Goal: Task Accomplishment & Management: Complete application form

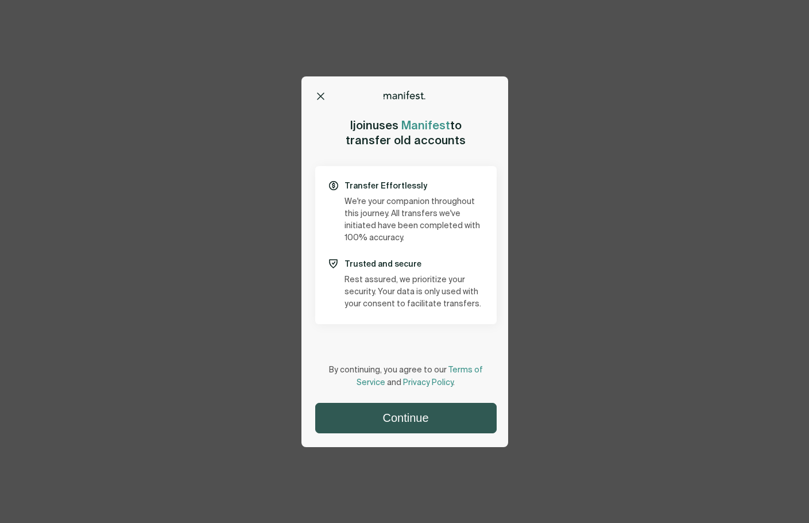
click at [424, 418] on button "Continue" at bounding box center [406, 417] width 180 height 29
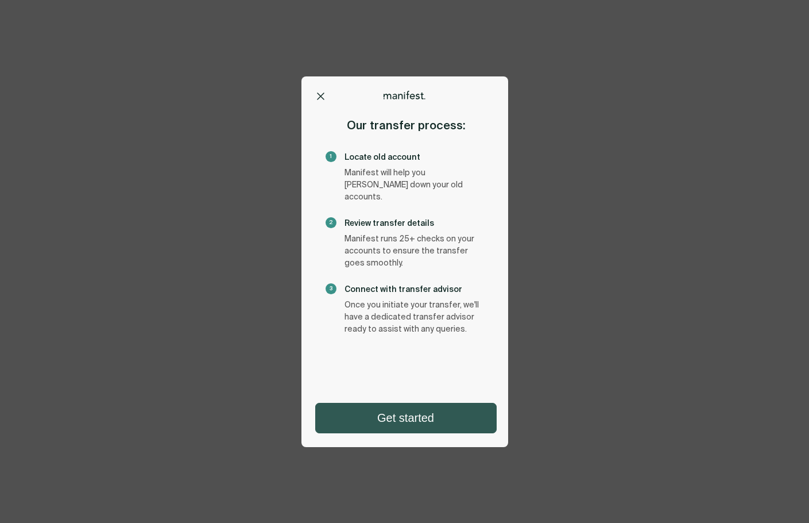
click at [437, 426] on button "Get started" at bounding box center [406, 417] width 180 height 29
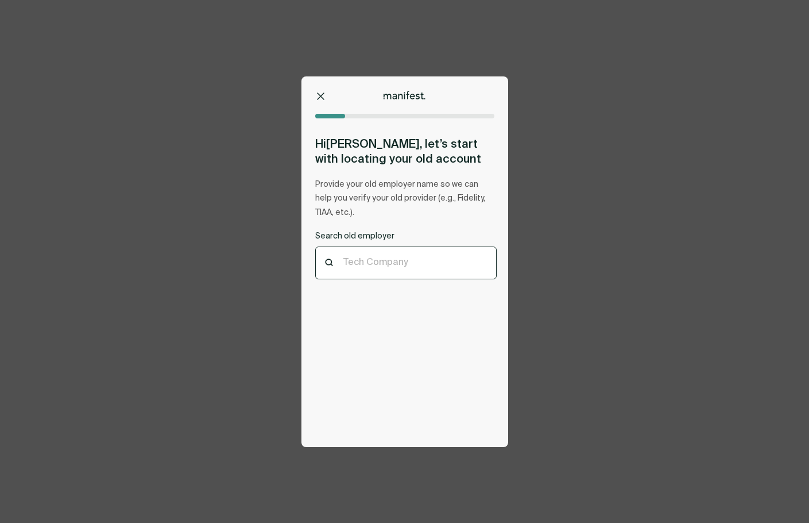
click at [398, 272] on div "Tech Company" at bounding box center [406, 263] width 180 height 32
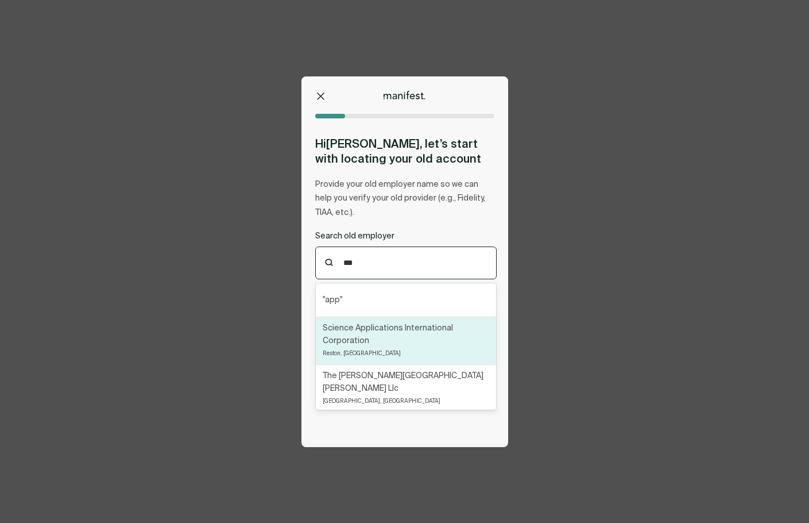
click at [399, 331] on p "Science Applications International Corporation" at bounding box center [406, 334] width 167 height 25
type input "***"
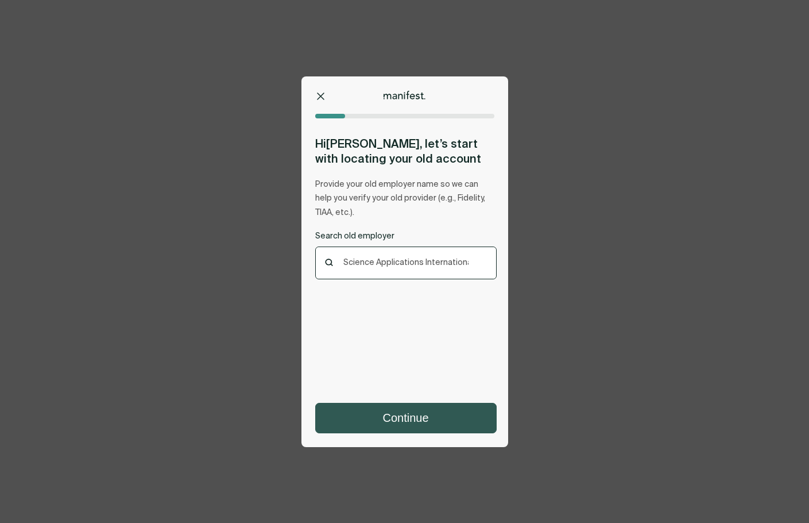
click at [417, 412] on button "Continue" at bounding box center [406, 417] width 180 height 29
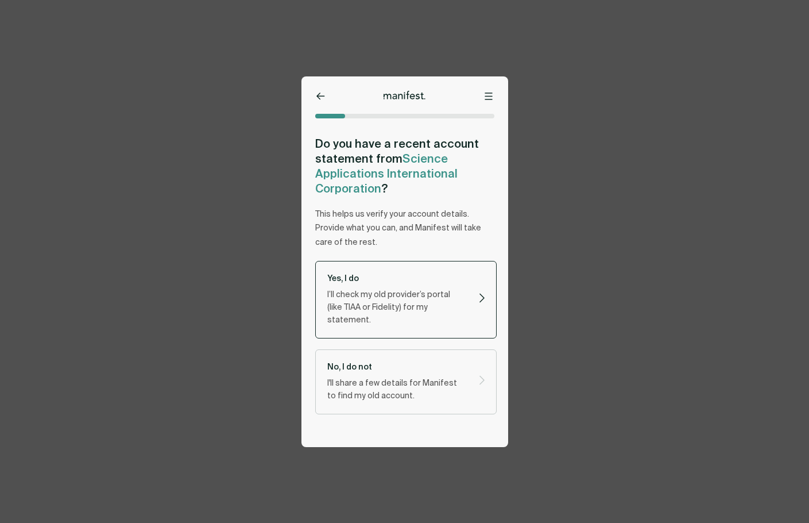
click at [424, 284] on div "Yes, I do I’ll check my old provider’s portal (like TIAA or Fidelity) for my st…" at bounding box center [397, 299] width 141 height 53
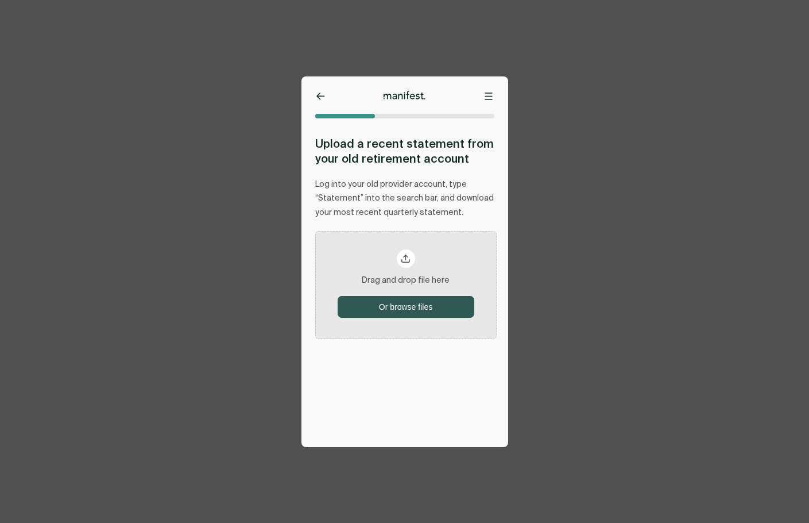
click at [417, 310] on button "Or browse files" at bounding box center [406, 306] width 136 height 21
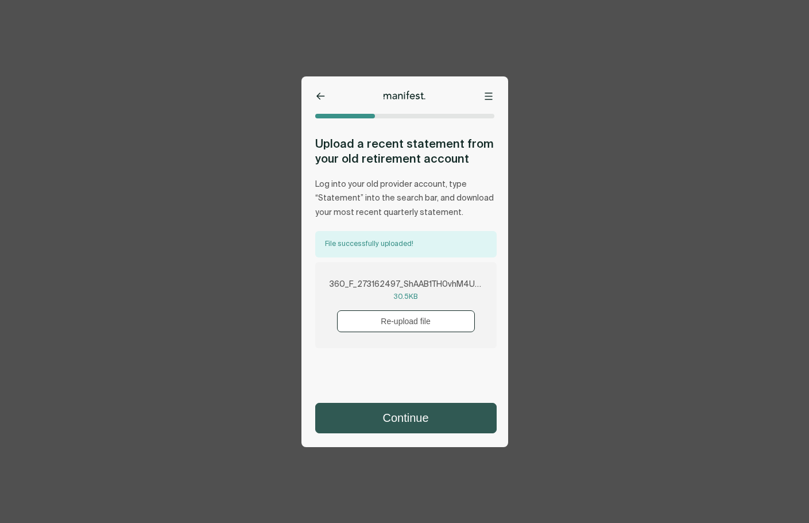
click at [393, 414] on button "Continue" at bounding box center [406, 417] width 180 height 29
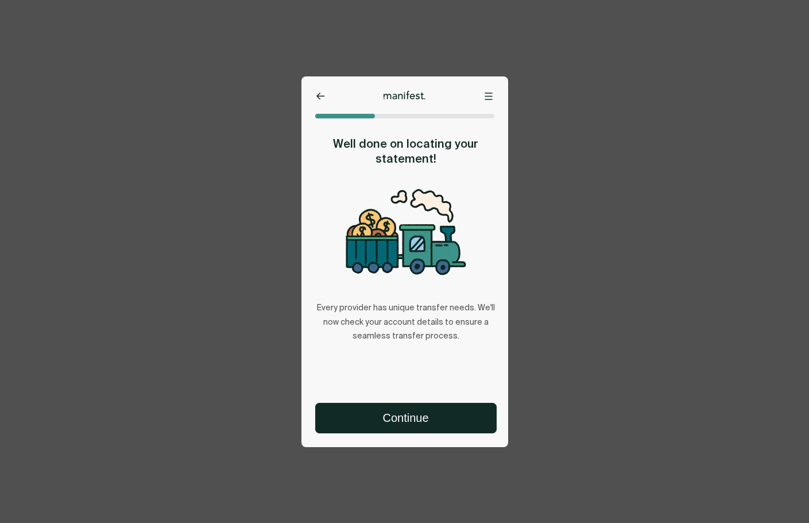
click at [393, 414] on button "Continue" at bounding box center [406, 417] width 180 height 29
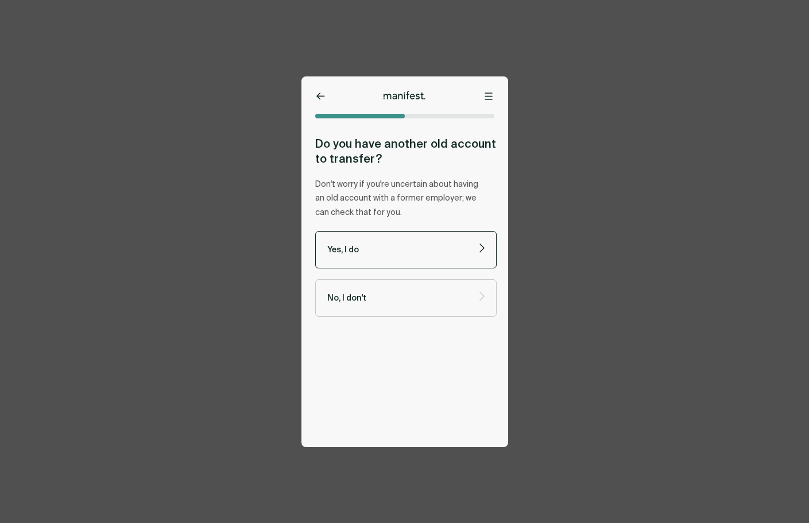
click at [399, 244] on p "Yes, I do" at bounding box center [396, 249] width 138 height 11
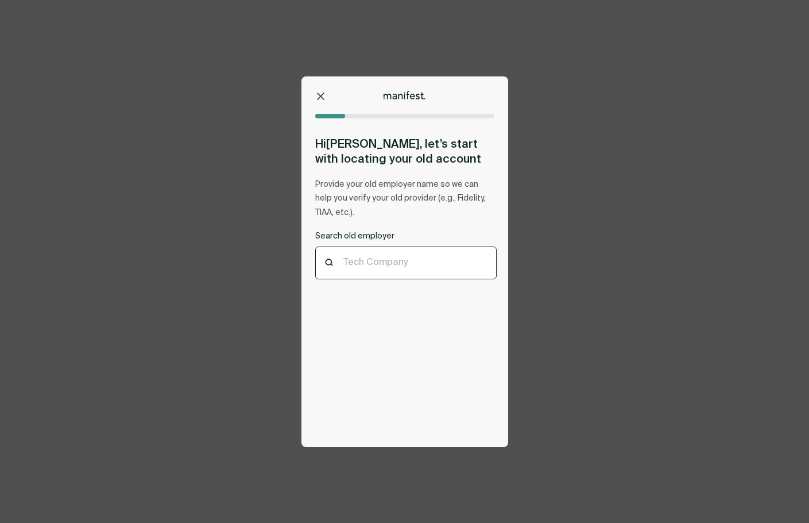
click at [407, 268] on div at bounding box center [406, 262] width 125 height 11
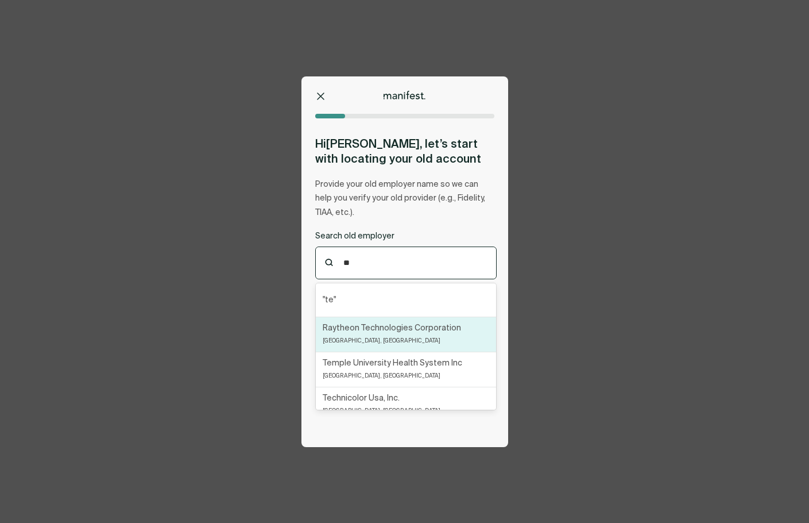
click at [398, 328] on p "Raytheon Technologies Corporation" at bounding box center [392, 328] width 138 height 13
type input "**"
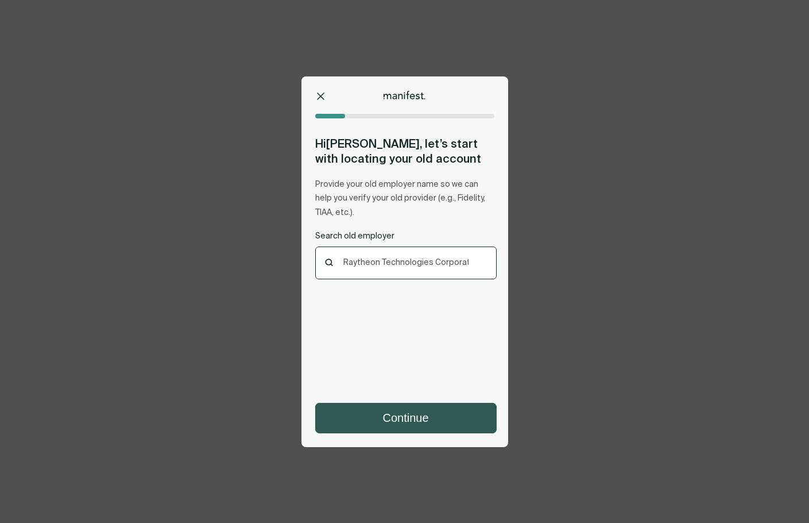
click at [406, 413] on button "Continue" at bounding box center [406, 417] width 180 height 29
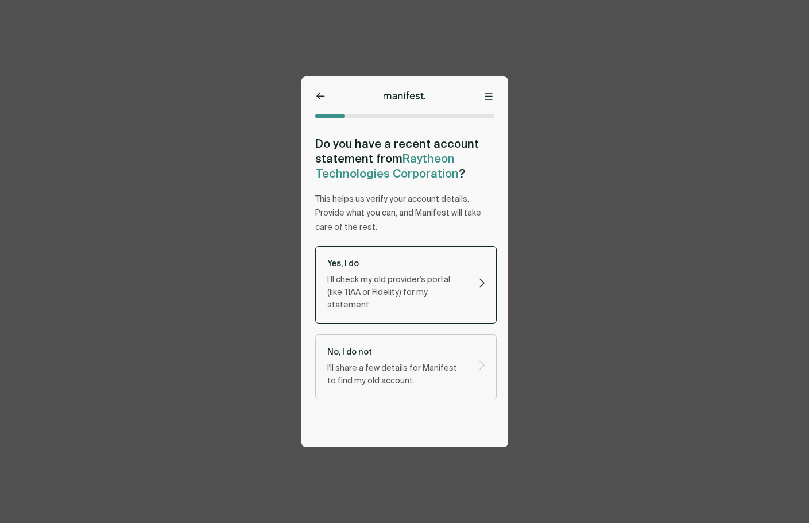
click at [418, 277] on p "I’ll check my old provider’s portal (like TIAA or Fidelity) for my statement." at bounding box center [396, 292] width 138 height 38
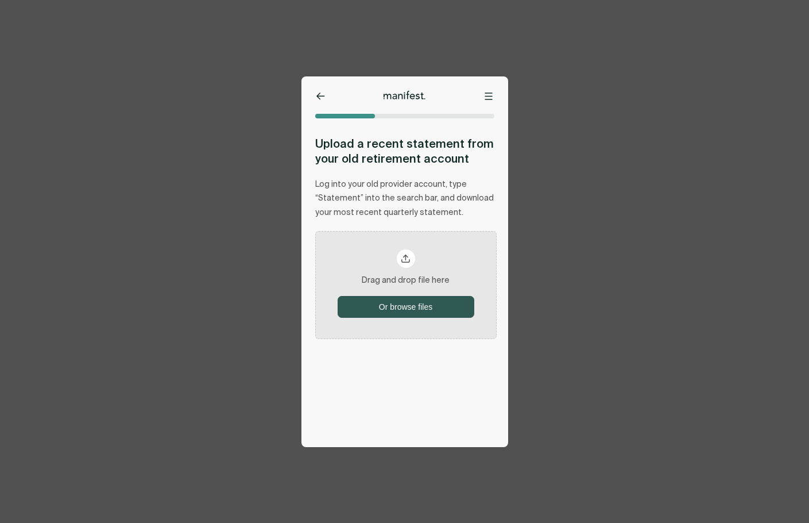
click at [403, 299] on button "Or browse files" at bounding box center [406, 306] width 136 height 21
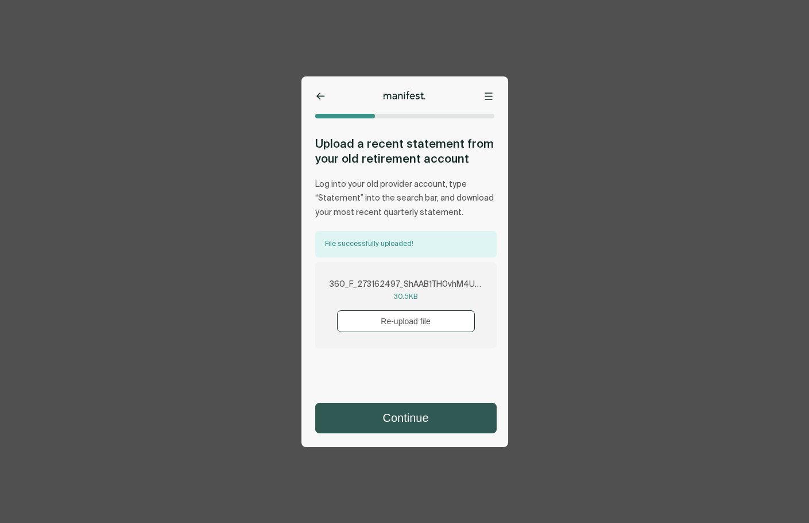
click at [431, 410] on button "Continue" at bounding box center [406, 417] width 180 height 29
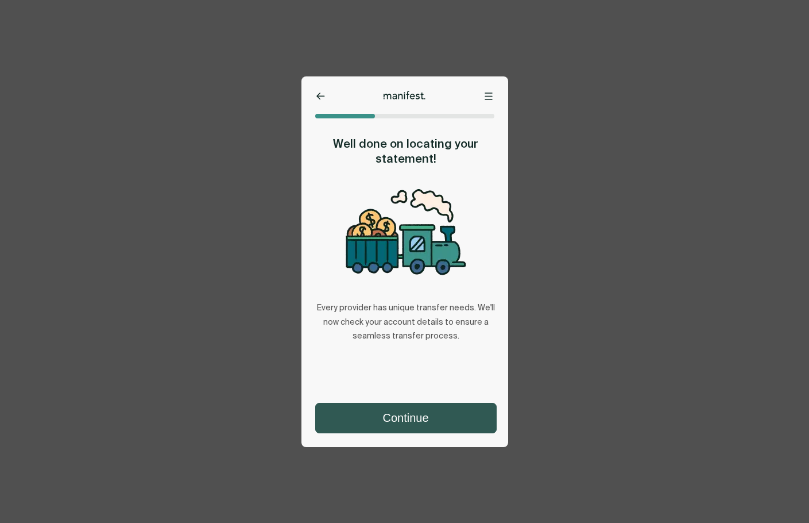
click at [423, 432] on button "Continue" at bounding box center [406, 417] width 180 height 29
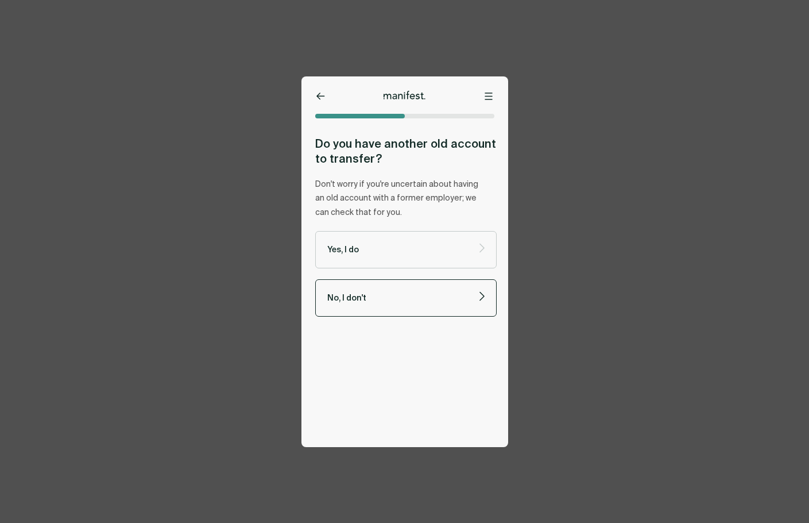
click at [422, 307] on label "No, I don't" at bounding box center [406, 297] width 182 height 37
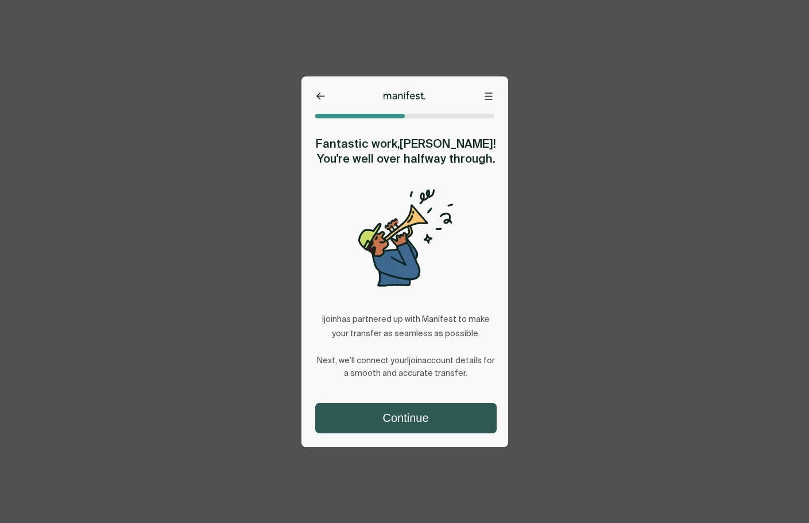
click at [406, 424] on button "Continue" at bounding box center [406, 417] width 180 height 29
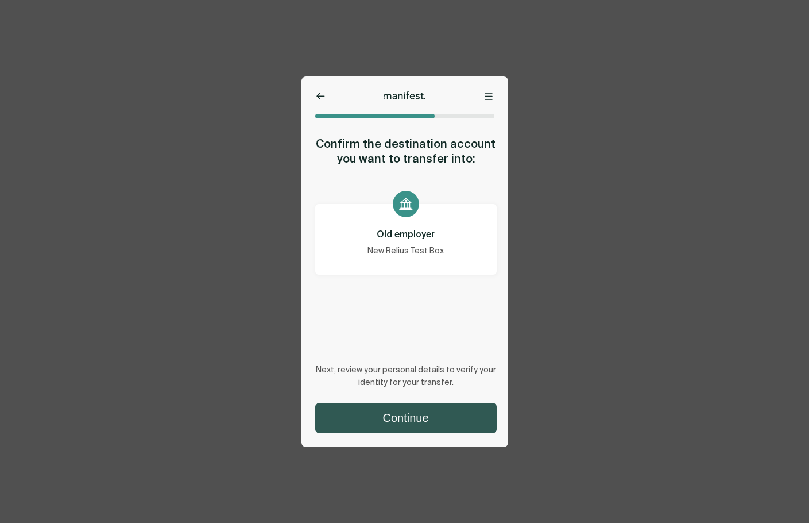
click at [398, 414] on button "Continue" at bounding box center [406, 417] width 180 height 29
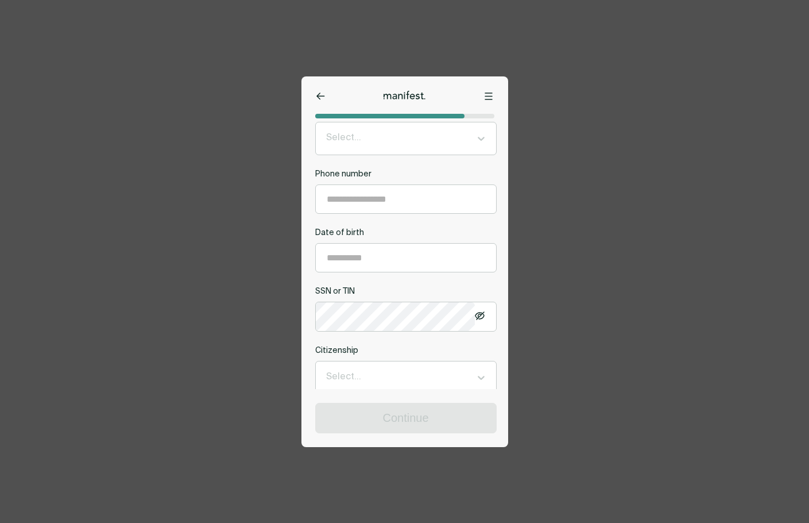
scroll to position [366, 0]
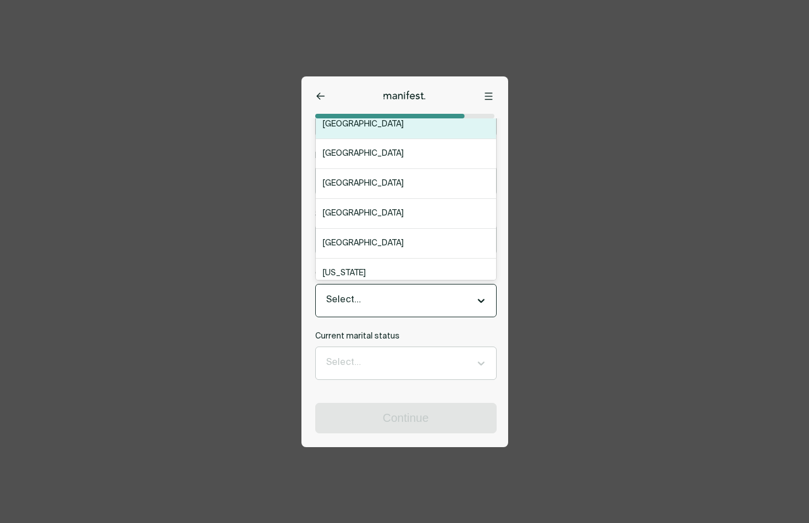
click at [432, 294] on div at bounding box center [395, 300] width 139 height 15
click at [361, 132] on div "United States" at bounding box center [406, 125] width 180 height 30
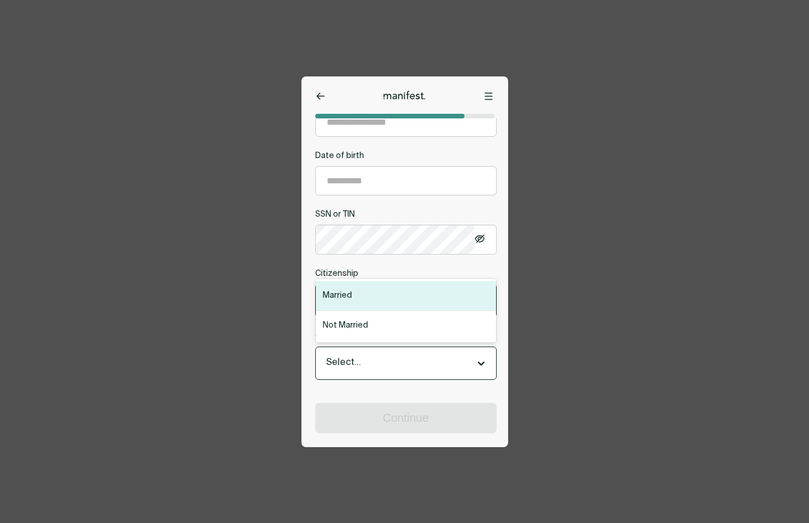
click at [382, 349] on div "Select..." at bounding box center [406, 363] width 180 height 32
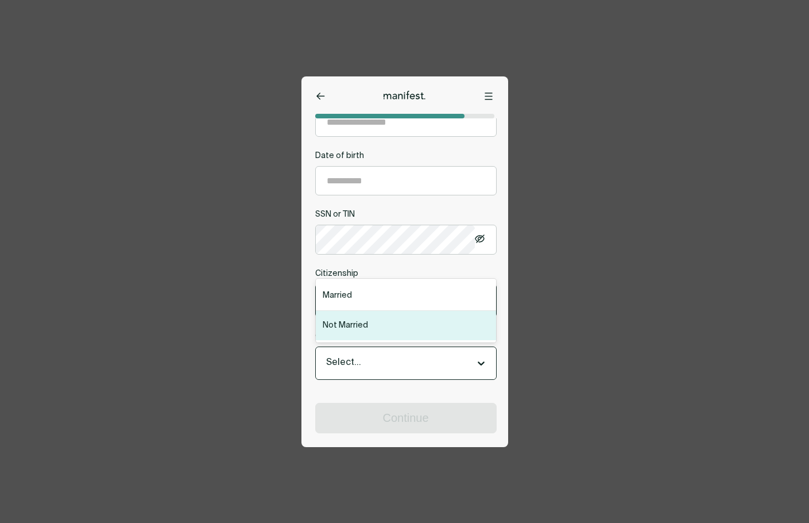
click at [373, 322] on div "Not Married" at bounding box center [406, 325] width 180 height 29
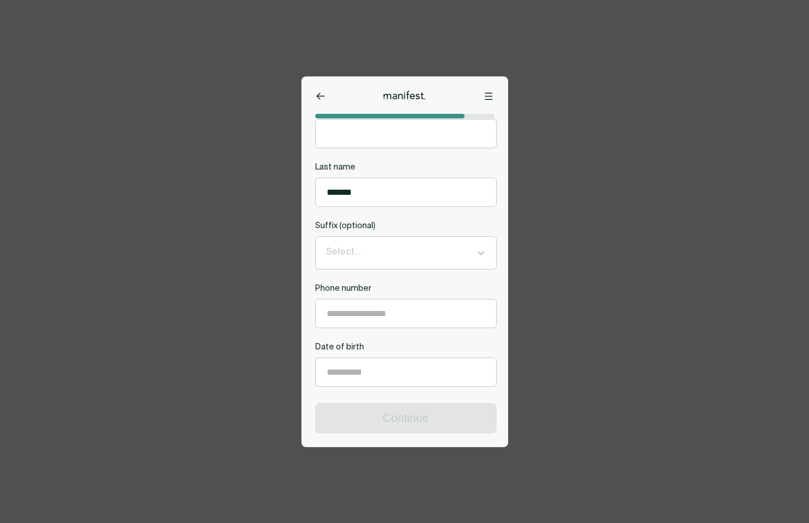
scroll to position [287, 0]
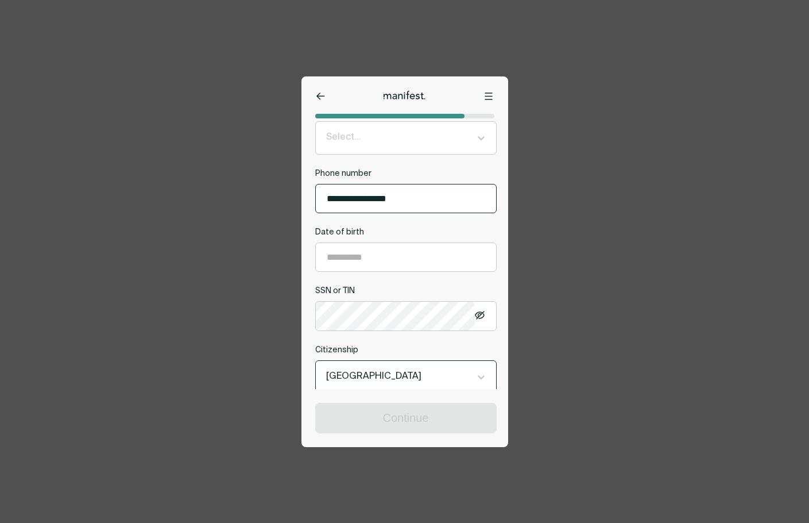
click at [397, 199] on input "**********" at bounding box center [406, 198] width 180 height 28
type input "**********"
click at [406, 250] on input "**********" at bounding box center [406, 257] width 180 height 28
type input "**********"
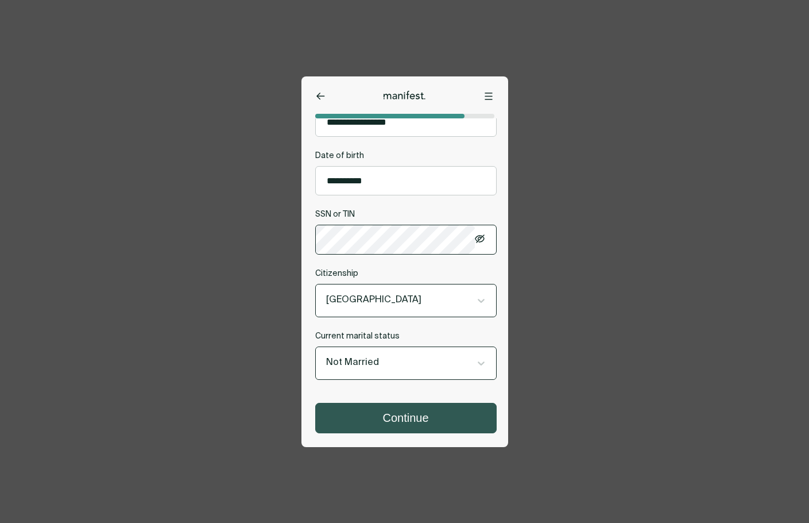
click at [425, 428] on button "Continue" at bounding box center [406, 417] width 180 height 29
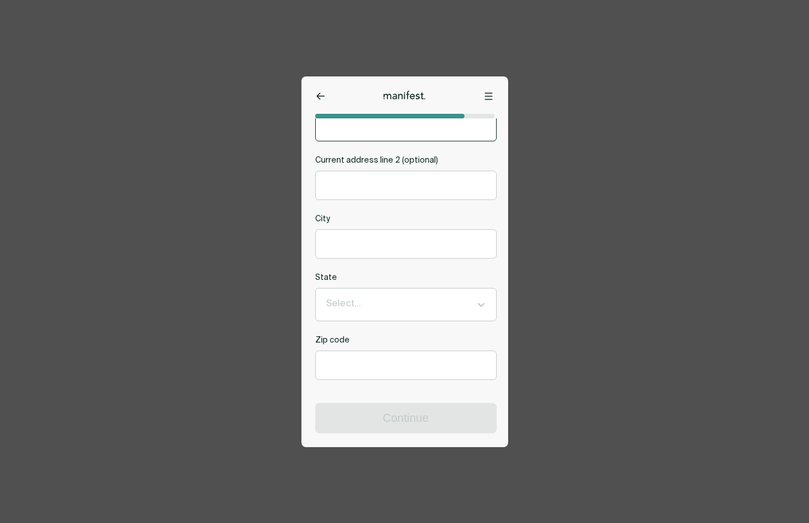
scroll to position [0, 0]
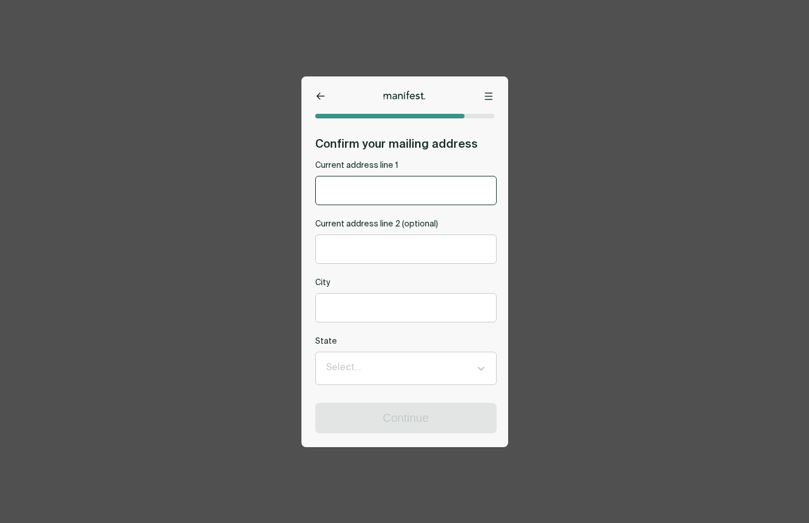
click at [388, 198] on input "Current address line 1" at bounding box center [406, 190] width 180 height 28
type input "********"
click at [397, 245] on input "Current address line 2 (optional)" at bounding box center [406, 249] width 180 height 28
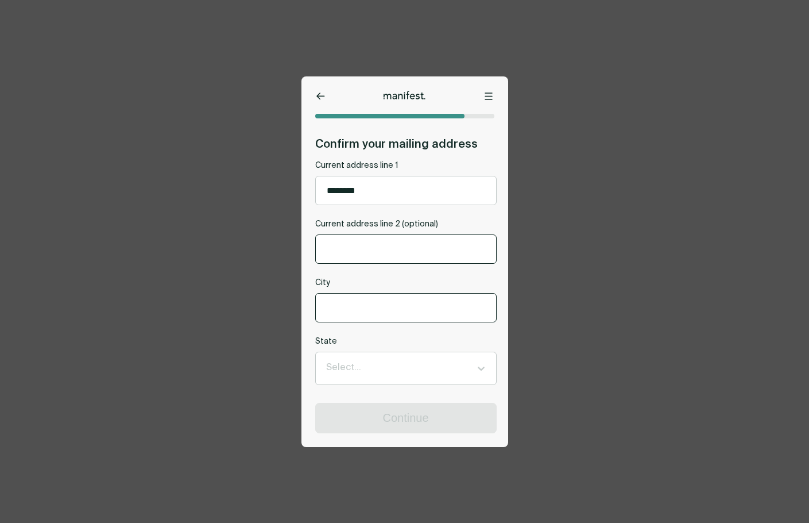
click at [388, 297] on input "City" at bounding box center [406, 308] width 180 height 28
type input "*****"
click at [371, 384] on div "Select..." at bounding box center [406, 368] width 180 height 32
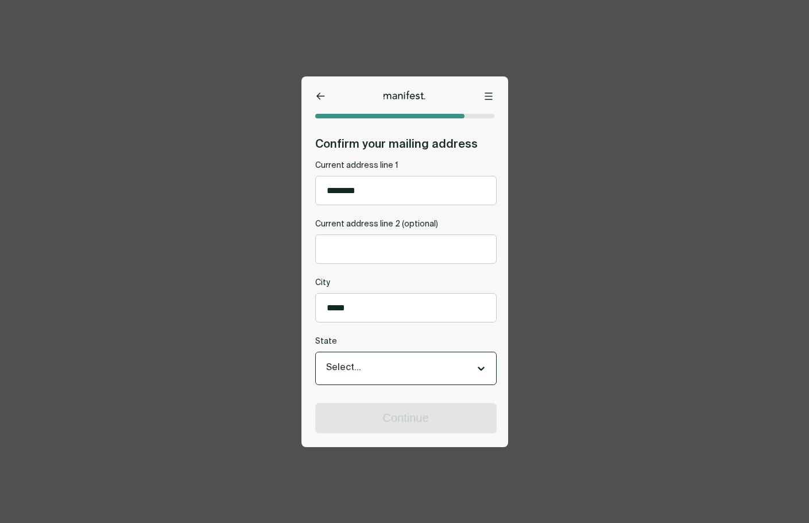
click at [378, 370] on div at bounding box center [395, 368] width 139 height 15
type input "*******"
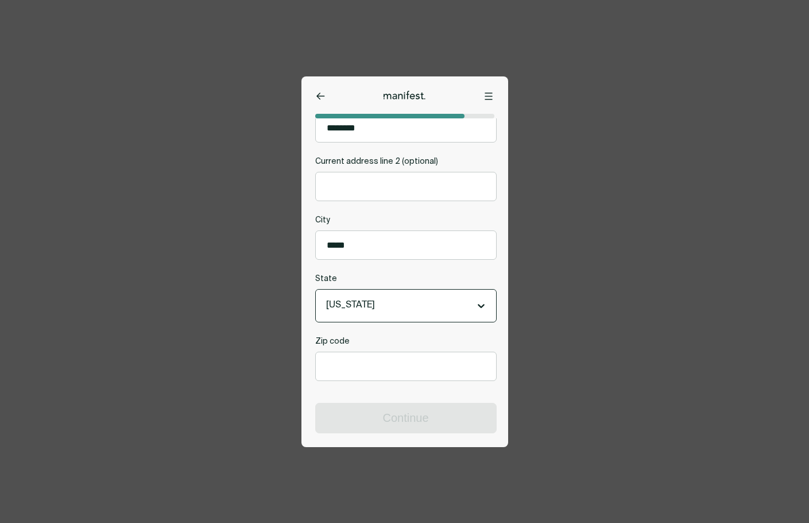
scroll to position [66, 0]
click at [388, 346] on div "Zip code" at bounding box center [406, 357] width 182 height 45
click at [395, 367] on input "Zip code" at bounding box center [406, 365] width 180 height 28
type input "*****"
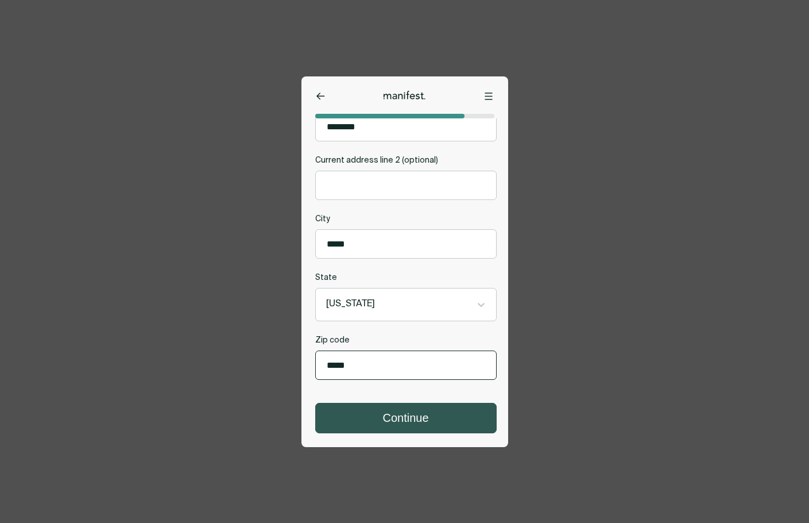
click at [407, 408] on button "Continue" at bounding box center [406, 417] width 180 height 29
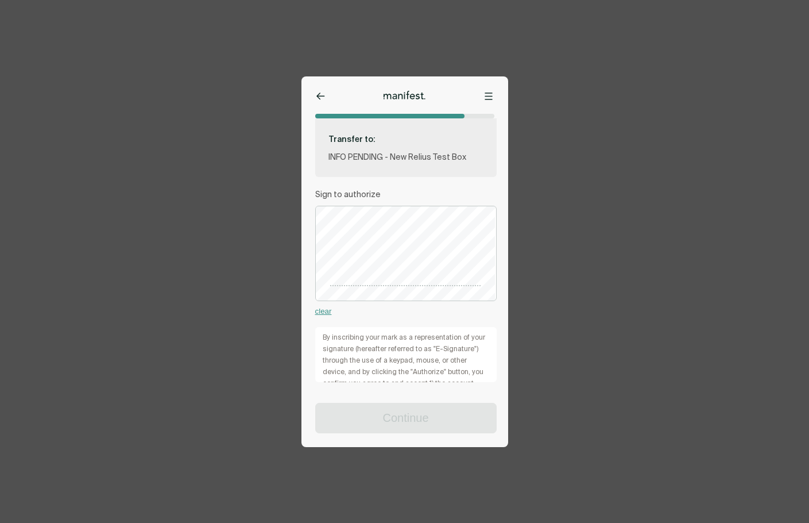
scroll to position [191, 0]
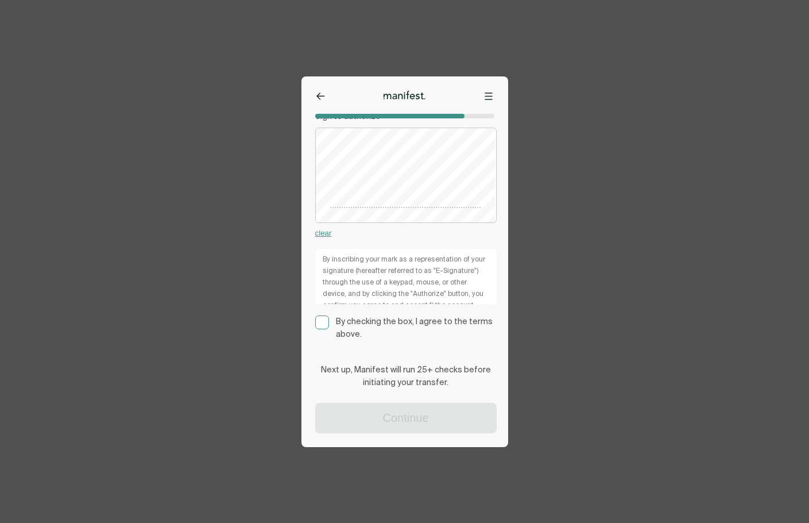
click at [327, 318] on rect at bounding box center [321, 322] width 13 height 13
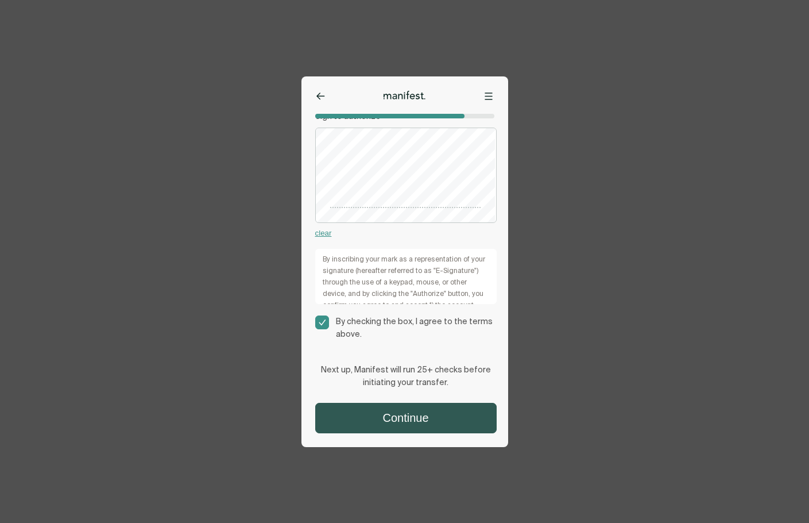
click at [406, 418] on button "Continue" at bounding box center [406, 417] width 180 height 29
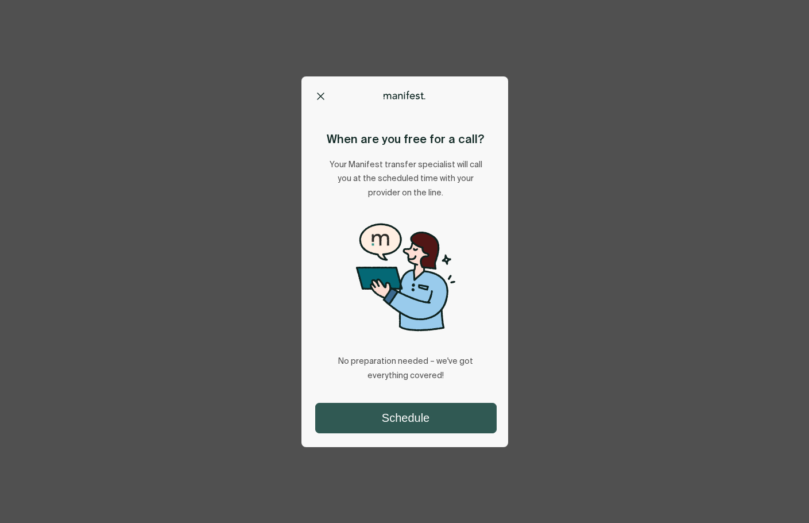
click at [425, 405] on button "Schedule" at bounding box center [406, 417] width 180 height 29
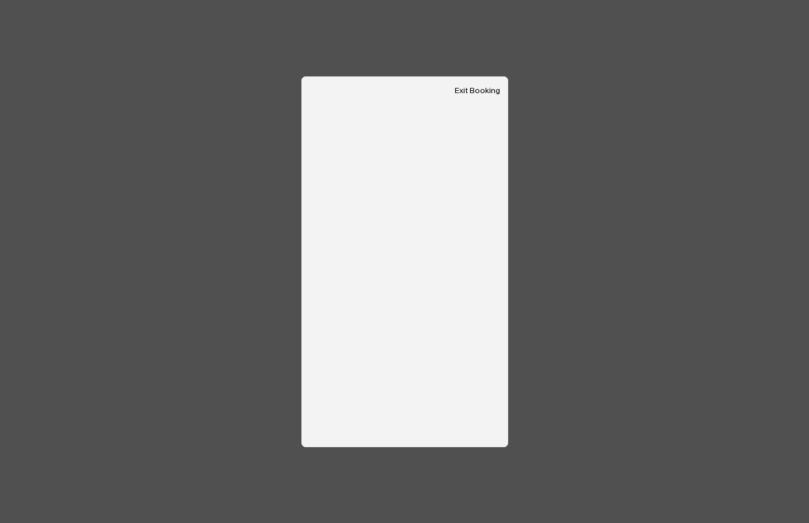
click at [485, 90] on button "Exit Booking" at bounding box center [477, 91] width 45 height 10
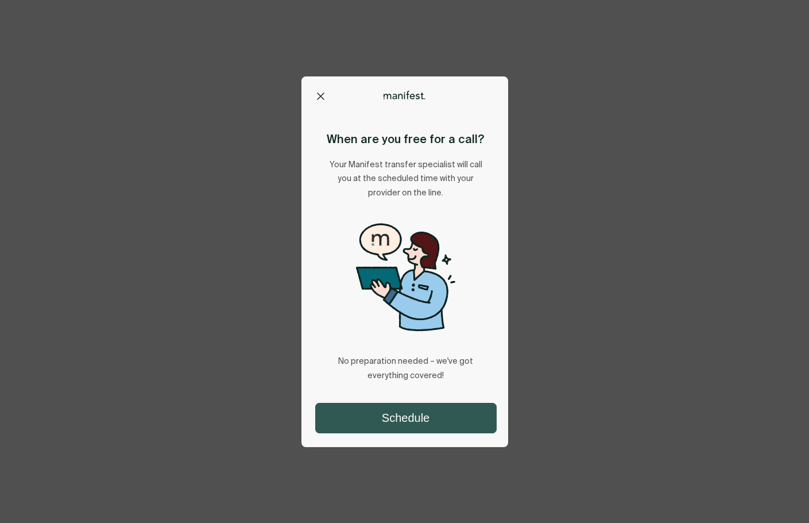
click at [414, 414] on button "Schedule" at bounding box center [406, 417] width 180 height 29
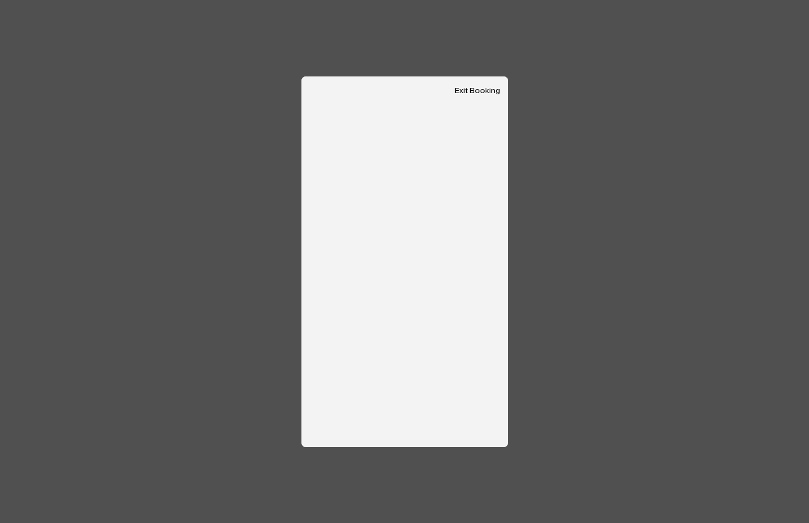
click at [704, 285] on div "Options Home Exit Manifest support@usemanifest.com Exit Booking When are you fr…" at bounding box center [404, 261] width 809 height 523
click at [470, 91] on button "Exit Booking" at bounding box center [477, 91] width 45 height 10
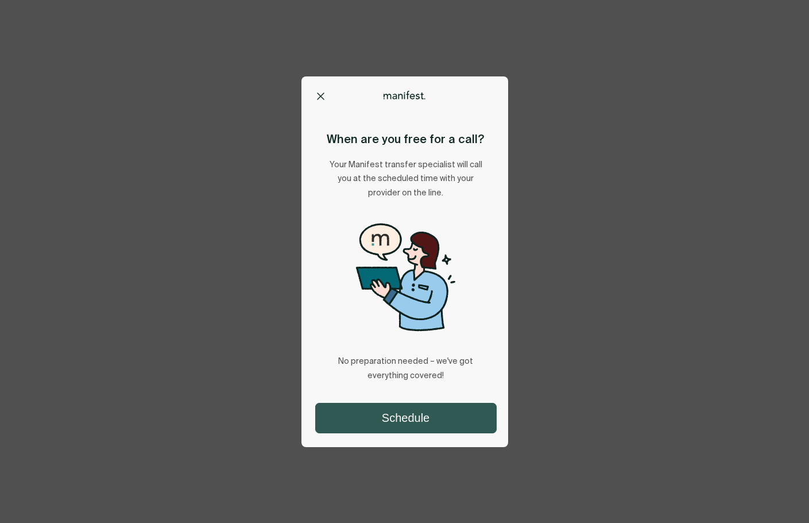
click at [420, 419] on button "Schedule" at bounding box center [406, 417] width 180 height 29
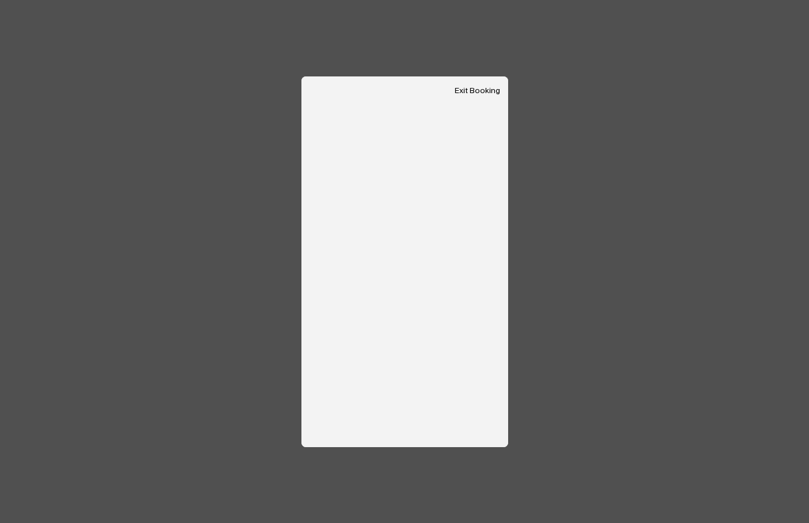
click at [470, 95] on button "Exit Booking" at bounding box center [477, 91] width 45 height 10
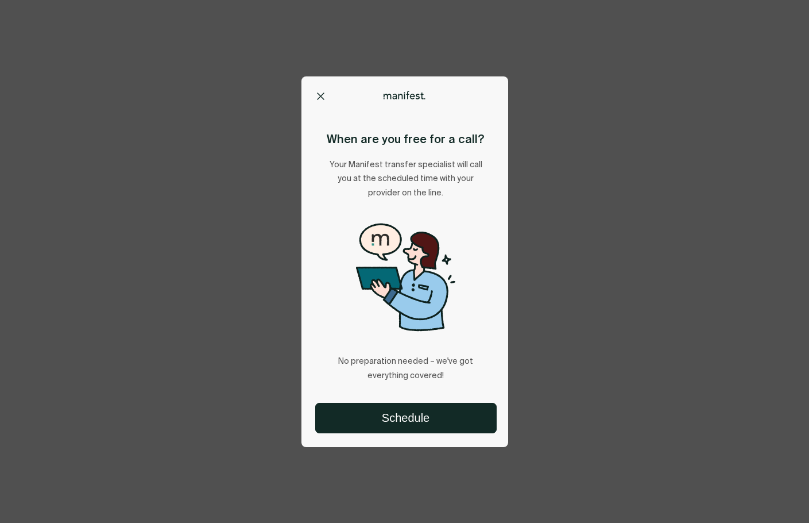
click at [316, 94] on button at bounding box center [320, 95] width 11 height 11
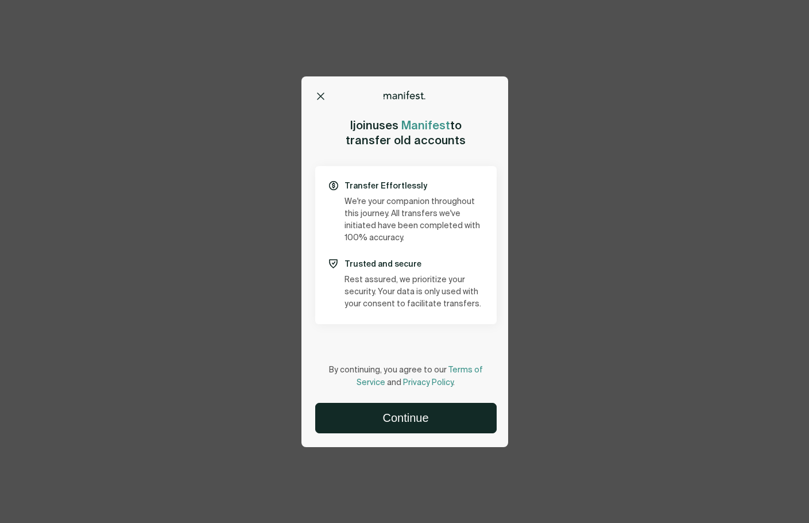
click at [317, 95] on button at bounding box center [320, 95] width 11 height 11
click at [320, 94] on icon at bounding box center [320, 95] width 7 height 7
click at [315, 96] on button at bounding box center [320, 95] width 11 height 11
click at [315, 97] on button at bounding box center [320, 95] width 11 height 11
click at [327, 95] on div at bounding box center [405, 95] width 156 height 9
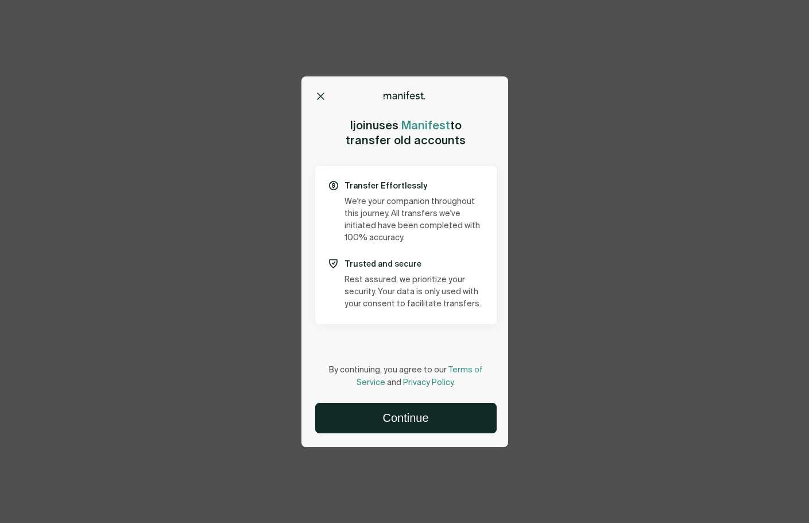
click at [320, 94] on icon at bounding box center [320, 95] width 7 height 7
